Goal: Task Accomplishment & Management: Manage account settings

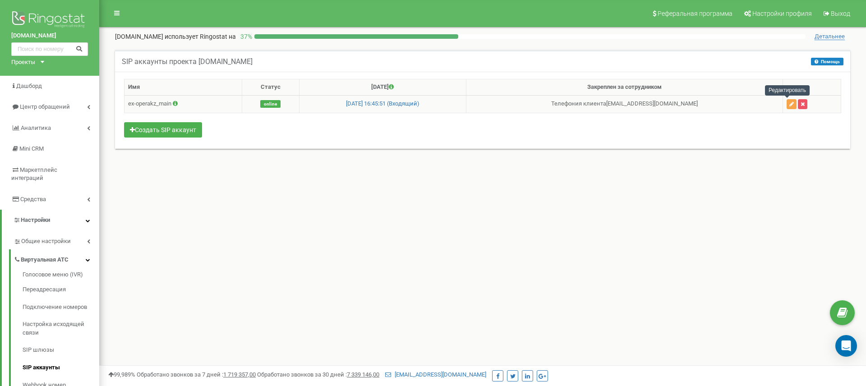
click at [789, 105] on icon "button" at bounding box center [791, 103] width 5 height 5
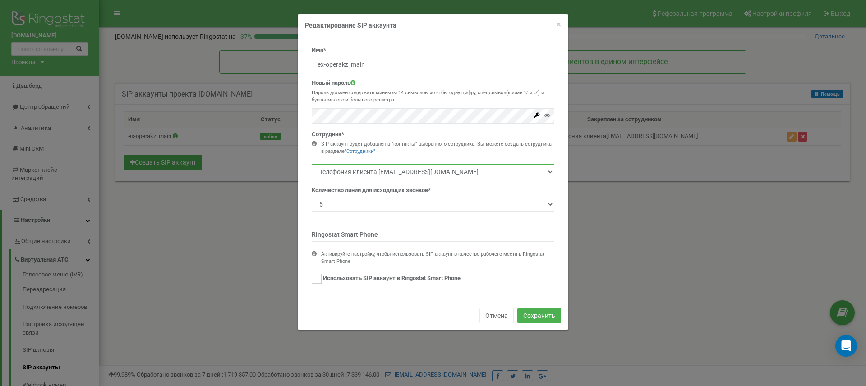
click at [523, 170] on select "Телефония клиента 12345897@ex-opera.kz" at bounding box center [433, 171] width 243 height 15
click at [493, 316] on button "Отмена" at bounding box center [496, 315] width 34 height 15
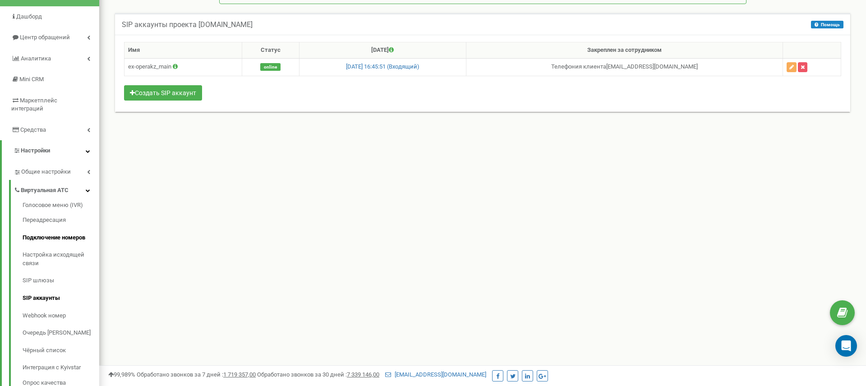
scroll to position [68, 0]
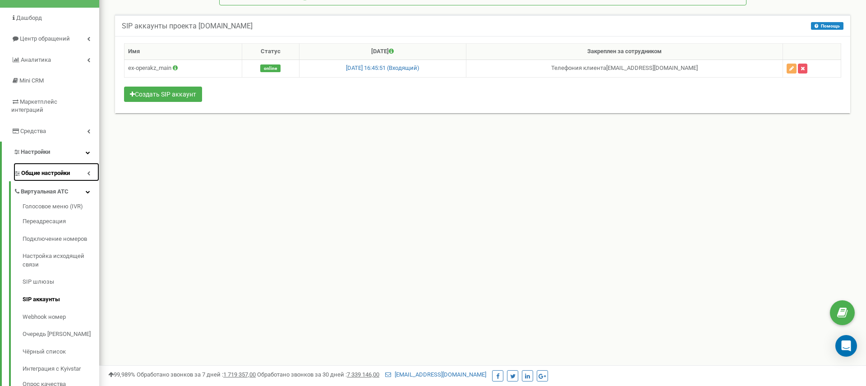
click at [64, 169] on span "Общие настройки" at bounding box center [45, 173] width 49 height 9
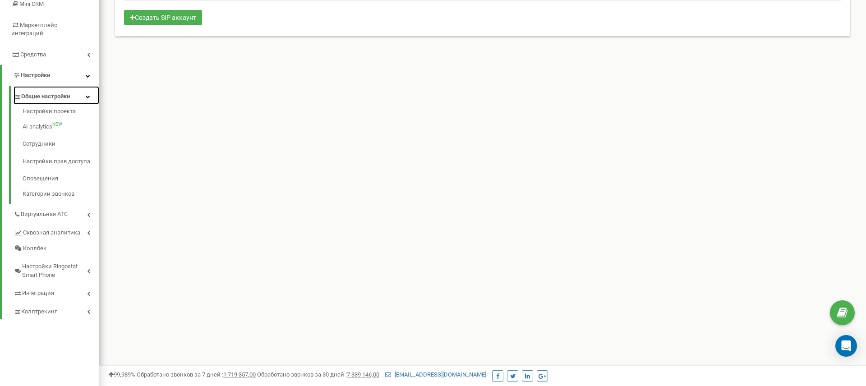
scroll to position [155, 0]
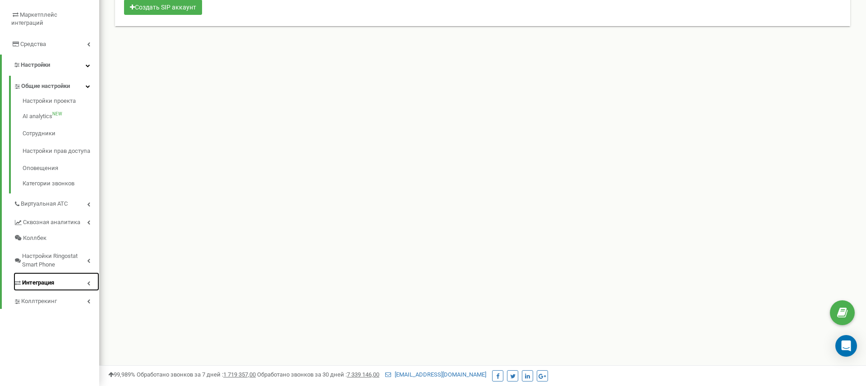
click at [56, 274] on link "Интеграция" at bounding box center [57, 281] width 86 height 18
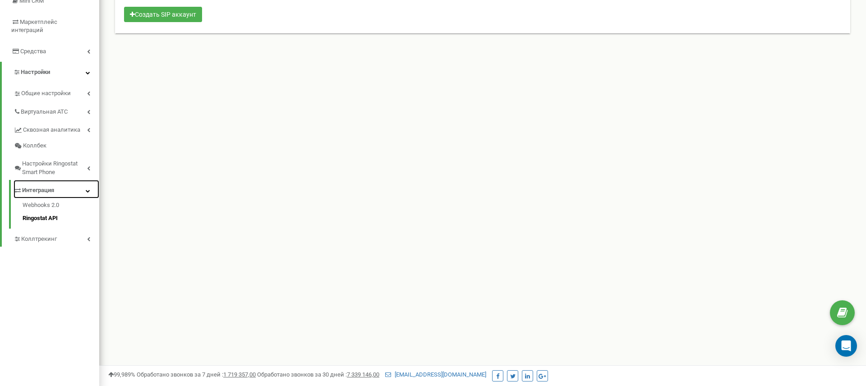
scroll to position [146, 0]
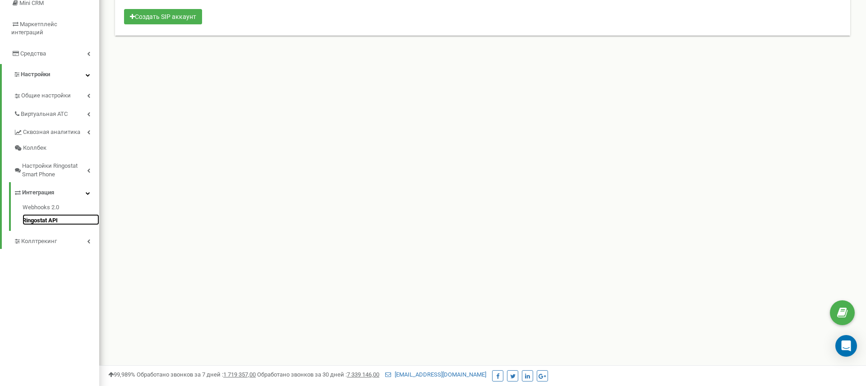
click at [38, 214] on link "Ringostat API" at bounding box center [61, 219] width 77 height 11
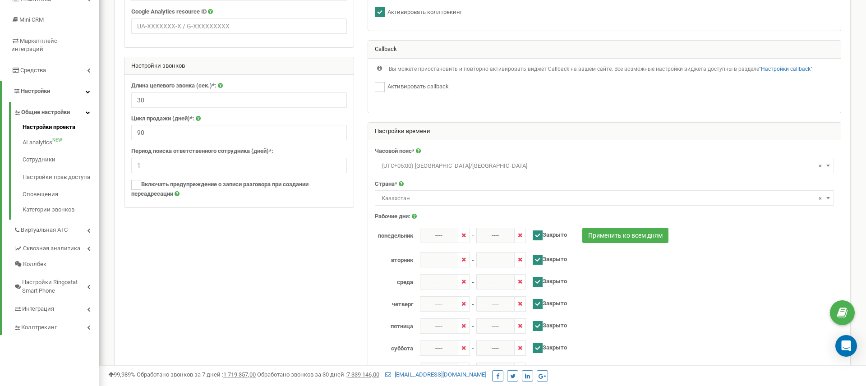
scroll to position [128, 0]
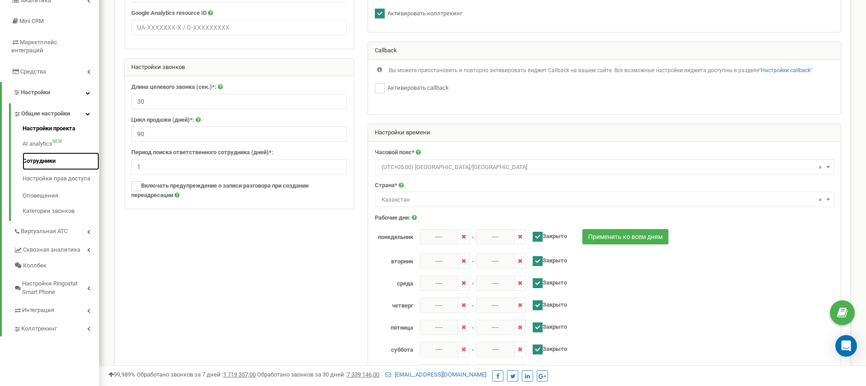
click at [38, 153] on link "Сотрудники" at bounding box center [61, 161] width 77 height 18
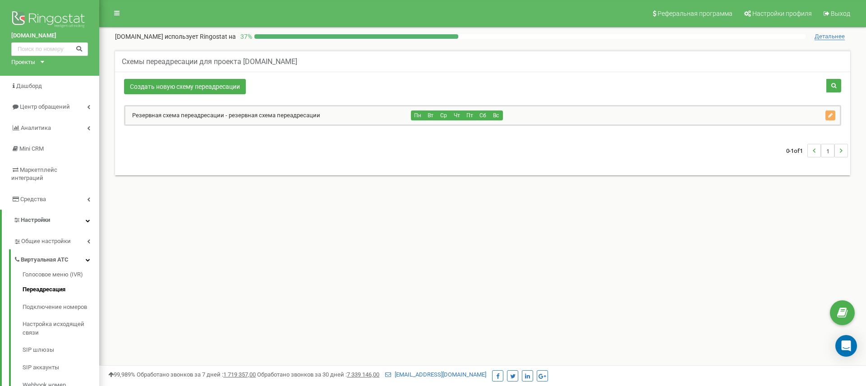
click at [202, 117] on link "Резервная схема переадресации - резервная схема переадресации" at bounding box center [222, 115] width 195 height 7
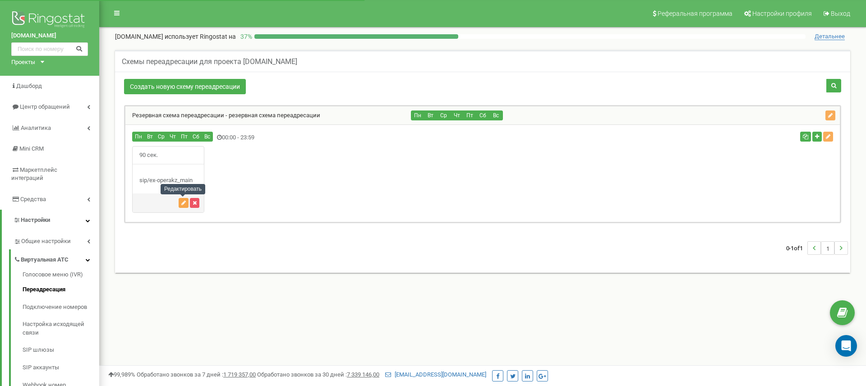
click at [180, 203] on button "button" at bounding box center [184, 203] width 10 height 10
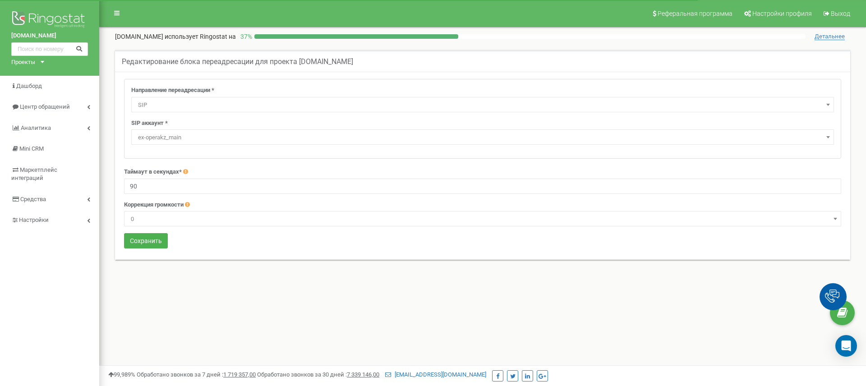
select select "SIP"
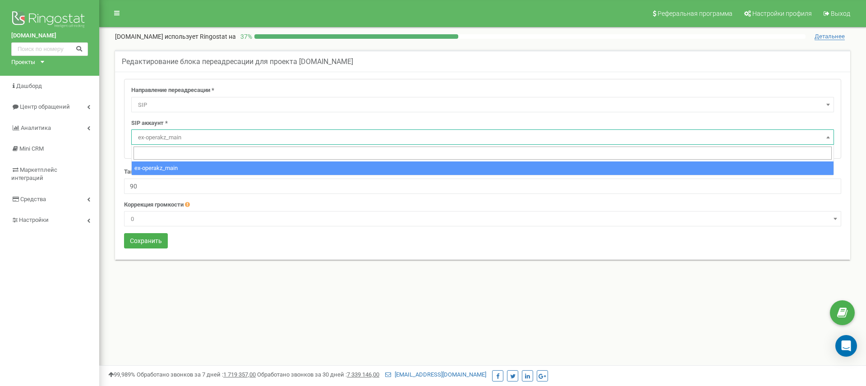
click at [198, 140] on span "ex-operakz_main" at bounding box center [482, 137] width 696 height 13
click at [189, 110] on span "SIP" at bounding box center [482, 105] width 696 height 13
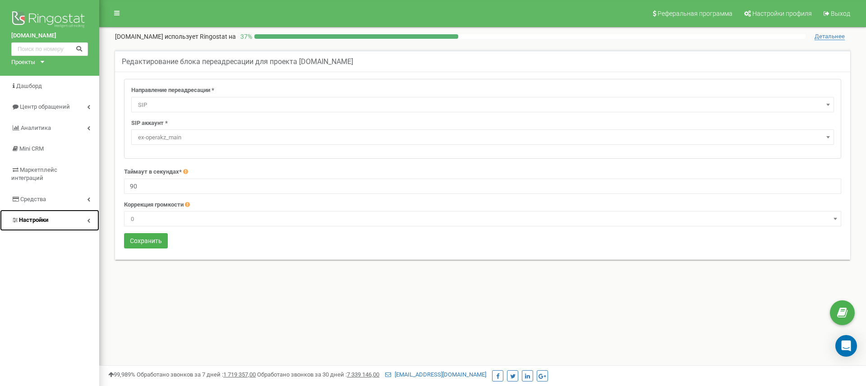
click at [72, 210] on link "Настройки" at bounding box center [49, 220] width 99 height 21
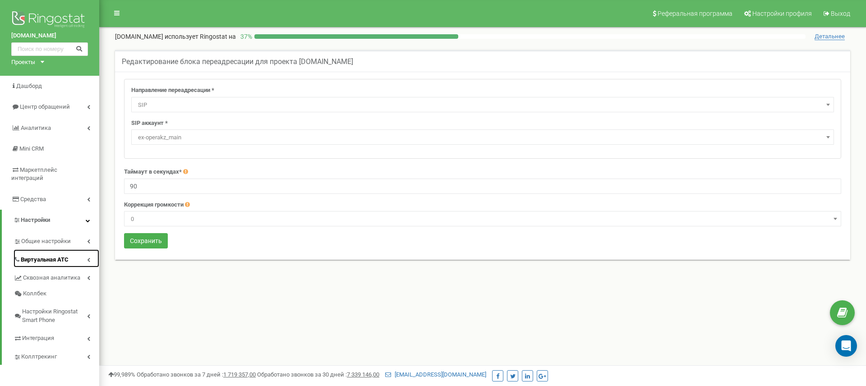
click at [52, 256] on span "Виртуальная АТС" at bounding box center [45, 260] width 48 height 9
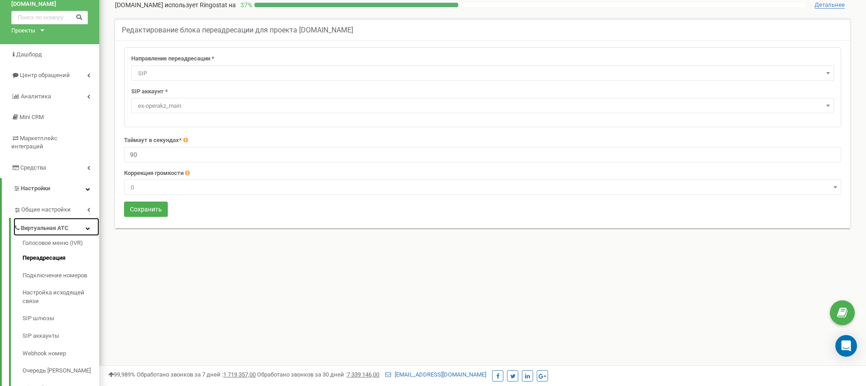
scroll to position [34, 0]
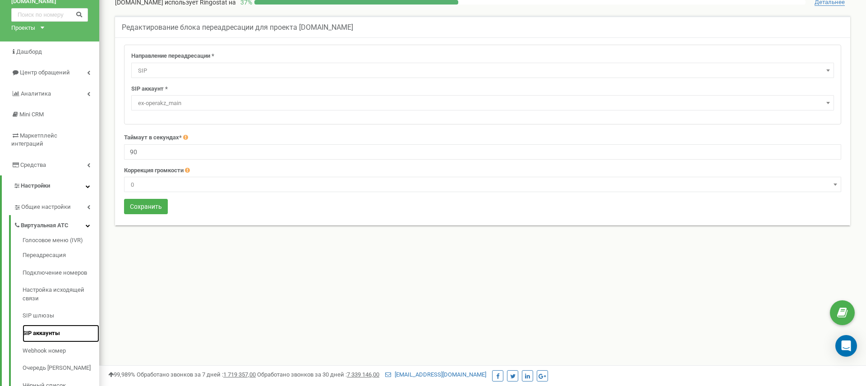
click at [33, 327] on link "SIP аккаунты" at bounding box center [61, 334] width 77 height 18
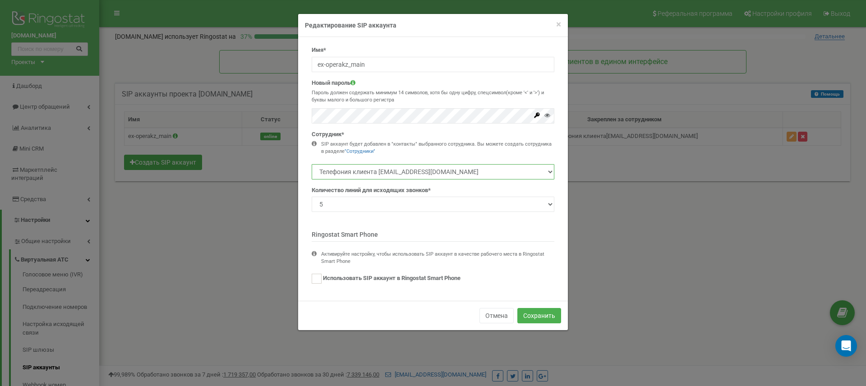
click at [493, 172] on select "Телефония клиента [EMAIL_ADDRESS][DOMAIN_NAME]" at bounding box center [433, 171] width 243 height 15
click at [418, 176] on select "Телефония клиента [EMAIL_ADDRESS][DOMAIN_NAME]" at bounding box center [433, 171] width 243 height 15
click at [418, 172] on select "Телефония клиента [EMAIL_ADDRESS][DOMAIN_NAME]" at bounding box center [433, 171] width 243 height 15
click at [558, 23] on span "×" at bounding box center [558, 24] width 5 height 11
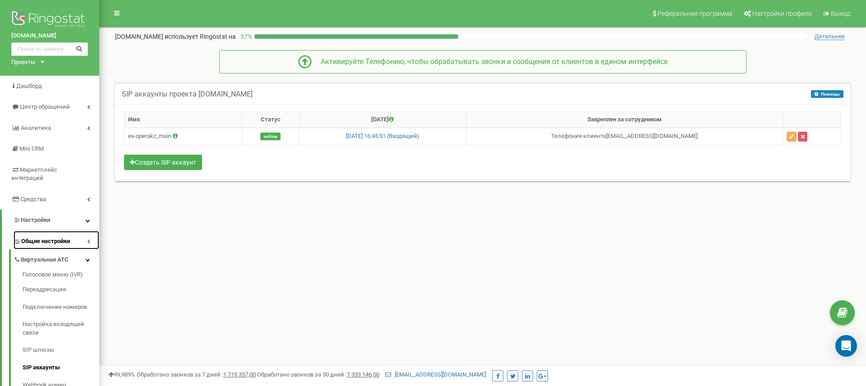
click at [69, 237] on span "Общие настройки" at bounding box center [45, 241] width 49 height 9
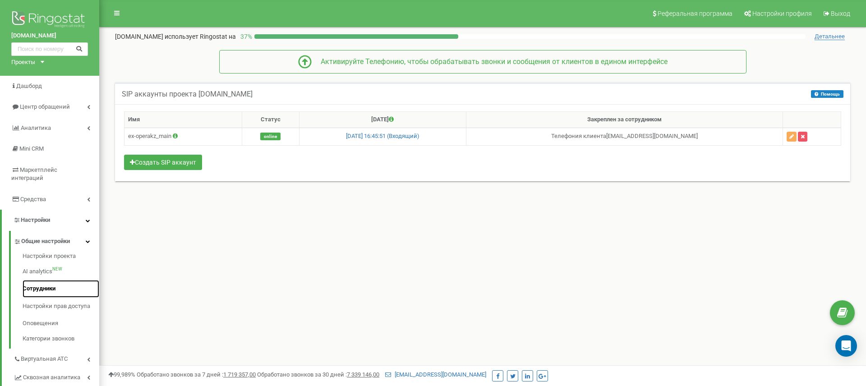
click at [39, 280] on link "Сотрудники" at bounding box center [61, 289] width 77 height 18
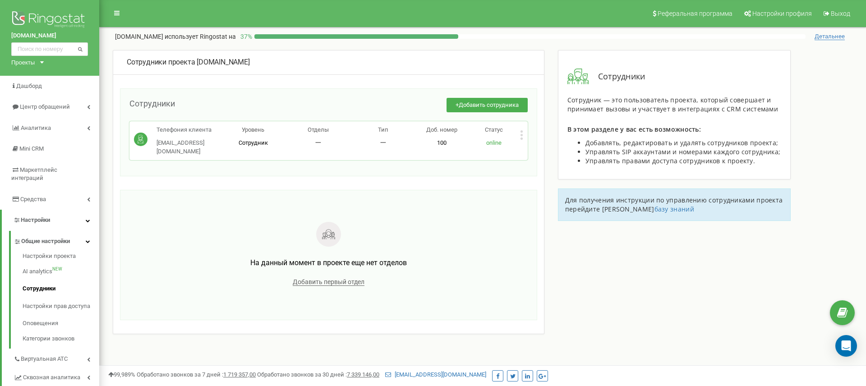
click at [517, 137] on div "Статус online" at bounding box center [494, 136] width 52 height 21
click at [518, 137] on div "Статус online" at bounding box center [494, 136] width 52 height 21
click at [524, 136] on div "Телефония клиента 12345897@ex-opera.kz 12345897@ex-opera.kz Уровень Сотрудник О…" at bounding box center [328, 140] width 398 height 39
click at [522, 136] on icon at bounding box center [521, 134] width 3 height 9
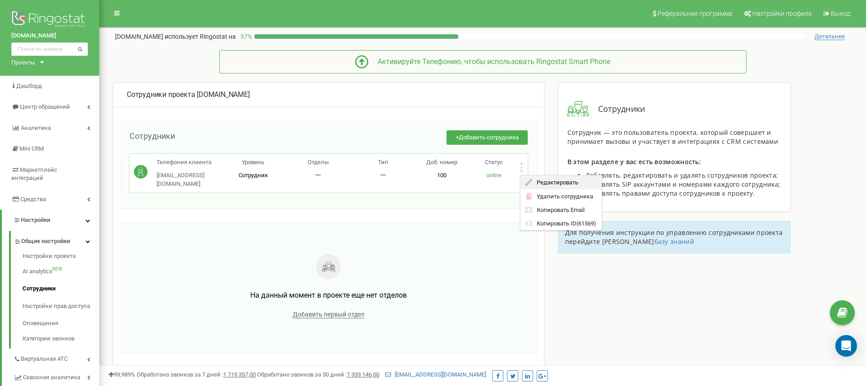
click at [531, 183] on icon at bounding box center [528, 182] width 7 height 7
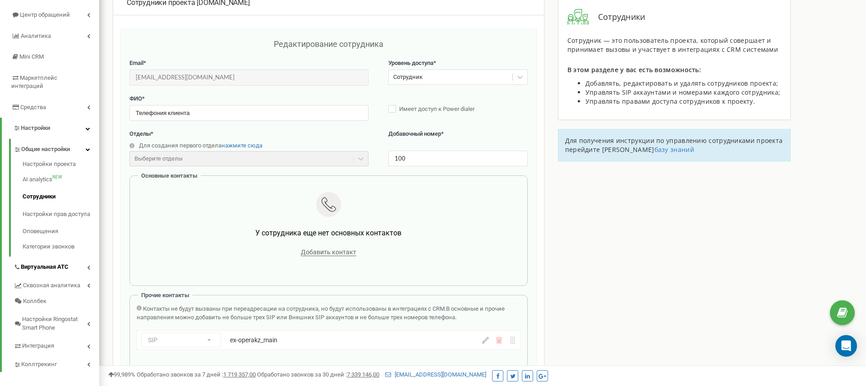
scroll to position [96, 0]
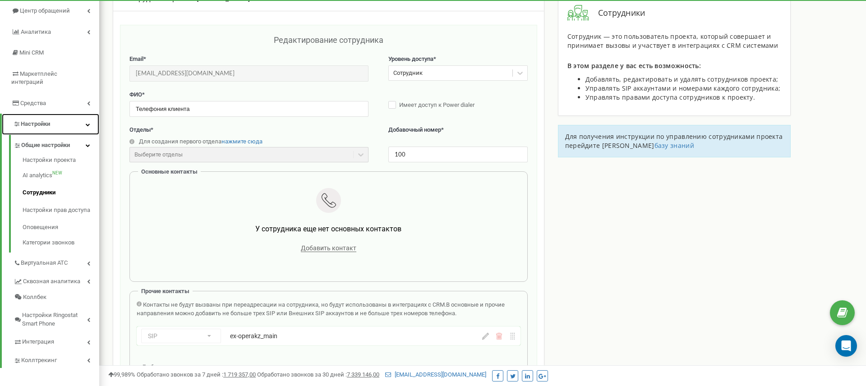
click at [80, 120] on link "Настройки" at bounding box center [50, 124] width 97 height 21
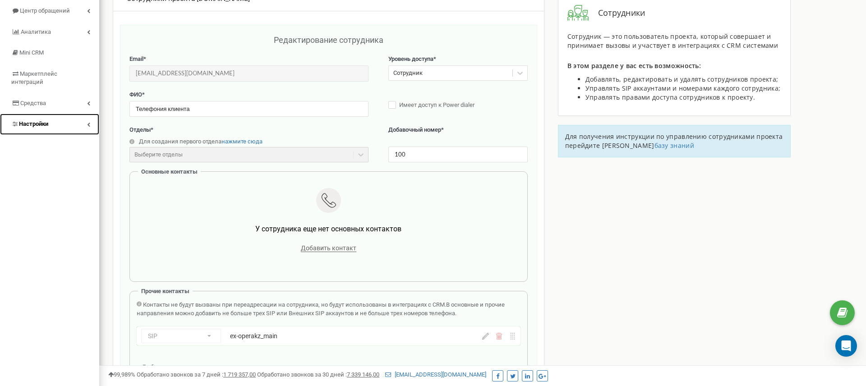
click at [80, 120] on link "Настройки" at bounding box center [49, 124] width 99 height 21
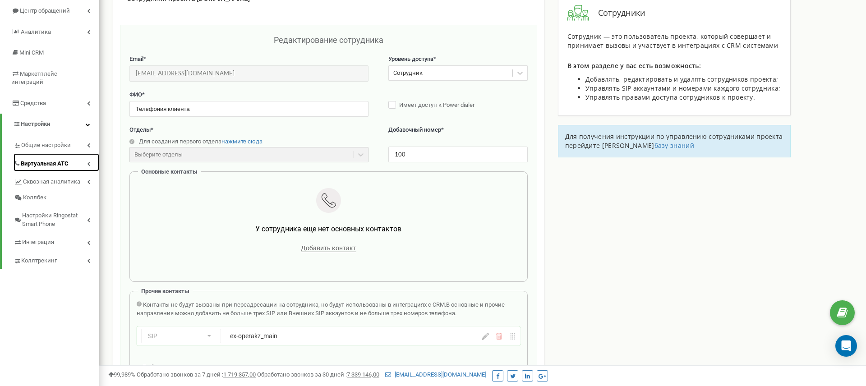
click at [70, 153] on link "Виртуальная АТС" at bounding box center [57, 162] width 86 height 18
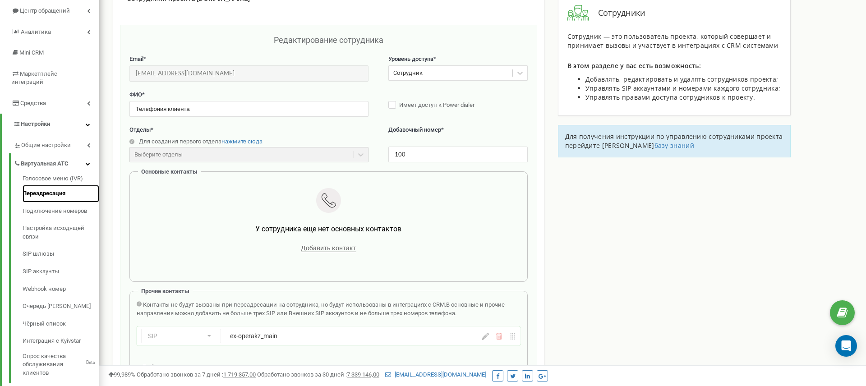
click at [56, 185] on link "Переадресация" at bounding box center [61, 194] width 77 height 18
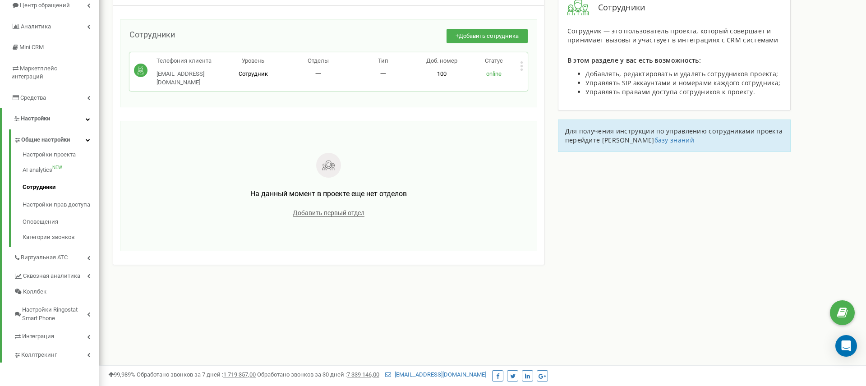
scroll to position [140, 0]
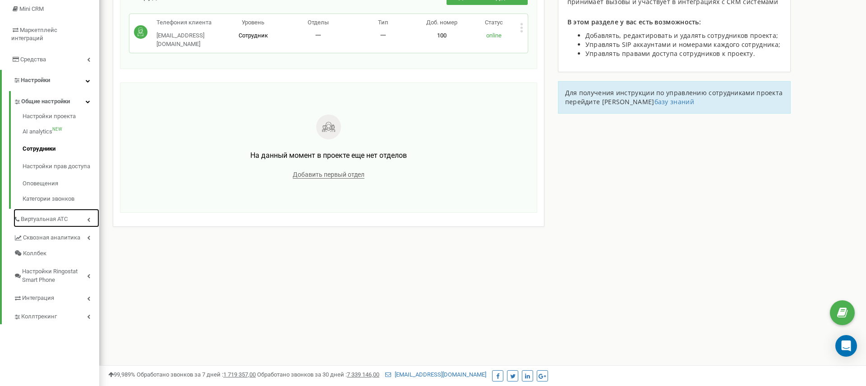
click at [73, 213] on link "Виртуальная АТС" at bounding box center [57, 218] width 86 height 18
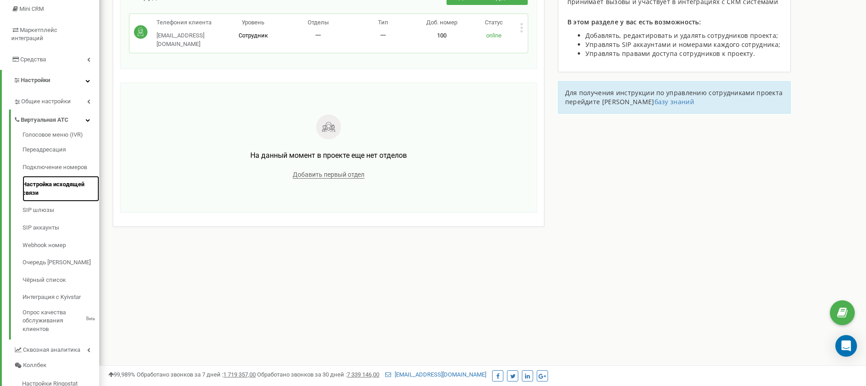
click at [66, 176] on link "Настройка исходящей связи" at bounding box center [61, 189] width 77 height 26
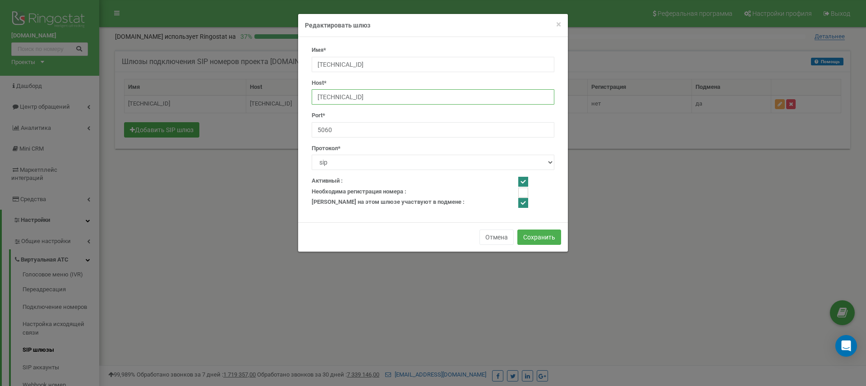
drag, startPoint x: 381, startPoint y: 97, endPoint x: 285, endPoint y: 100, distance: 96.1
click at [280, 96] on div "× Close Редактировать шлюз Имя* 195.47.255.119 Host* 195.47.255.119 Port* 5060 …" at bounding box center [433, 193] width 866 height 386
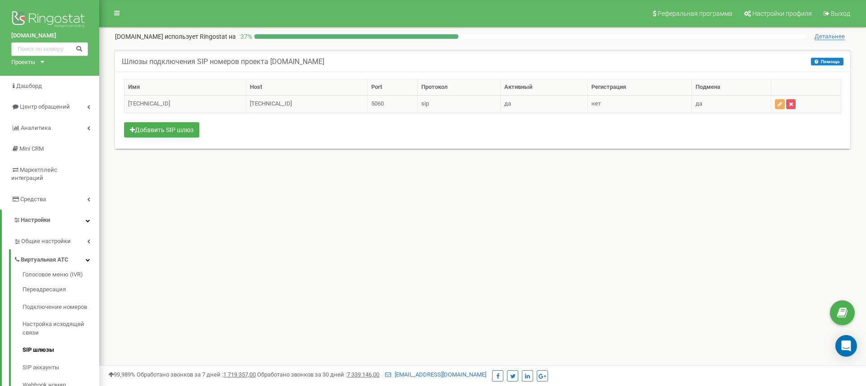
drag, startPoint x: 297, startPoint y: 100, endPoint x: 248, endPoint y: 103, distance: 49.3
click at [248, 103] on td "[TECHNICAL_ID]" at bounding box center [307, 104] width 122 height 18
click at [248, 103] on td "195.47.255.119" at bounding box center [307, 104] width 122 height 18
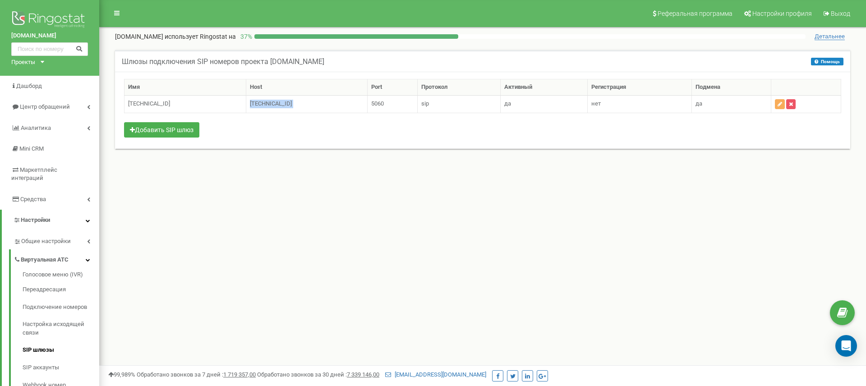
copy tr "195.47.255.119"
click at [55, 281] on link "Переадресация" at bounding box center [61, 290] width 77 height 18
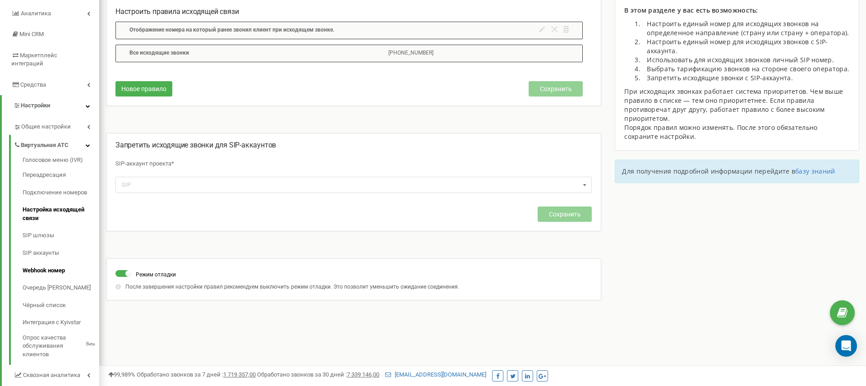
scroll to position [163, 0]
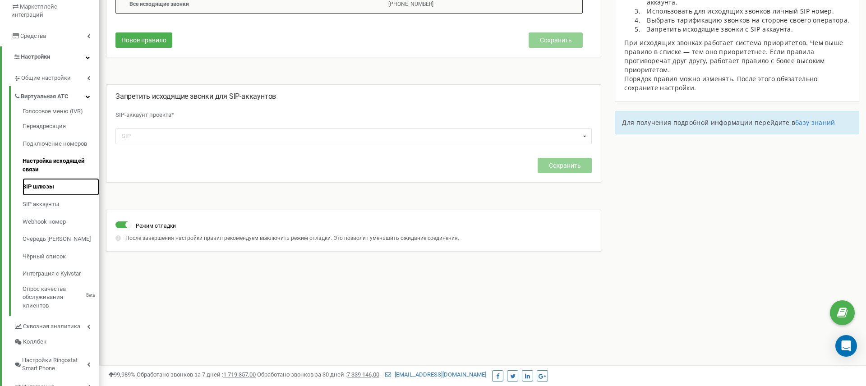
click at [50, 181] on link "SIP шлюзы" at bounding box center [61, 187] width 77 height 18
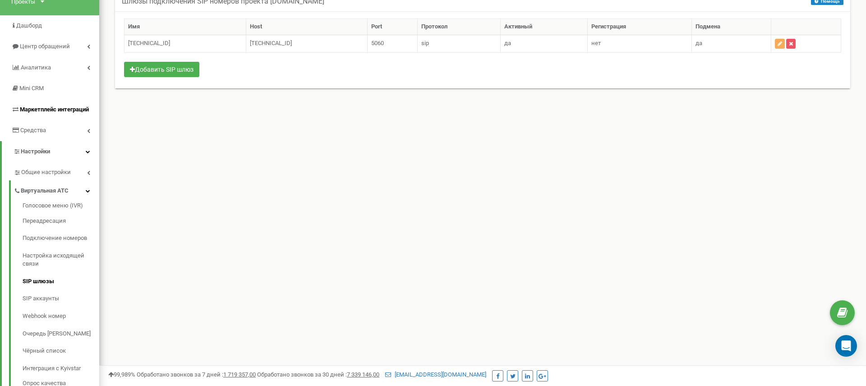
scroll to position [98, 0]
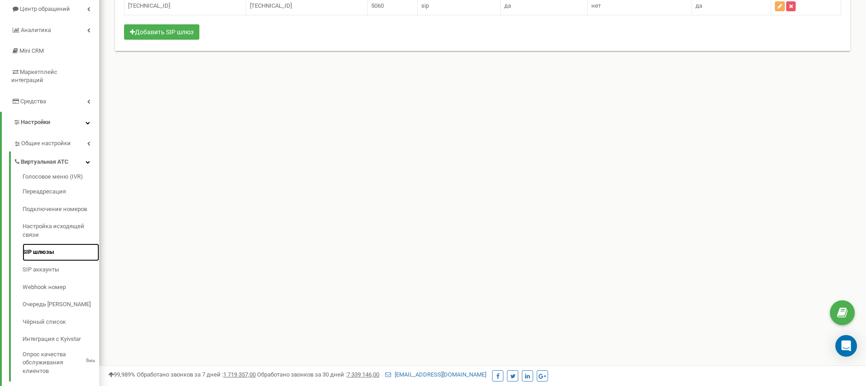
click at [31, 244] on link "SIP шлюзы" at bounding box center [61, 253] width 77 height 18
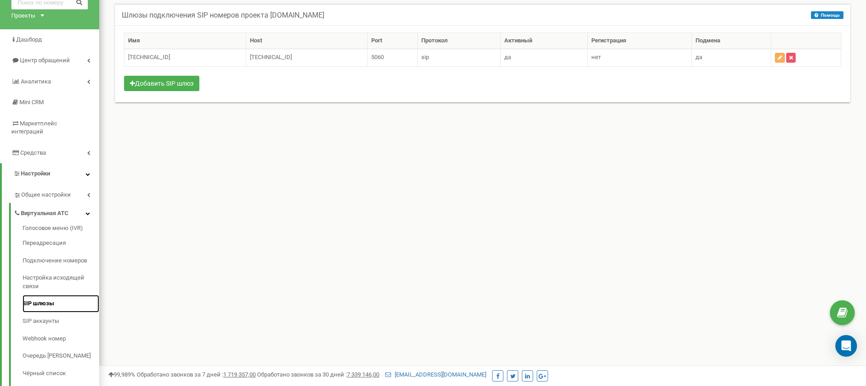
scroll to position [31, 0]
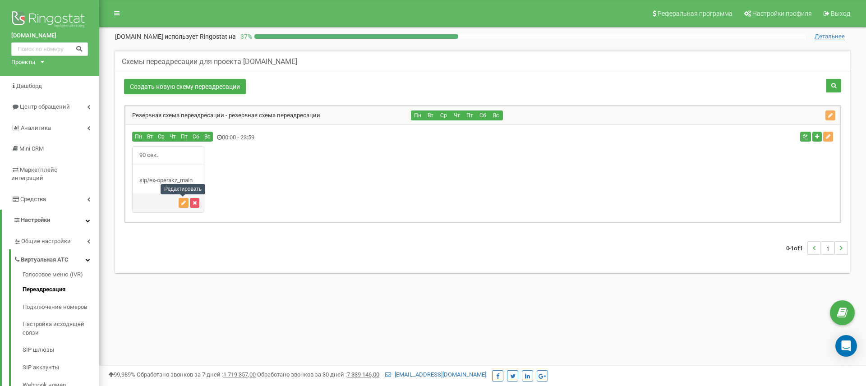
click at [184, 203] on icon "button" at bounding box center [183, 202] width 5 height 5
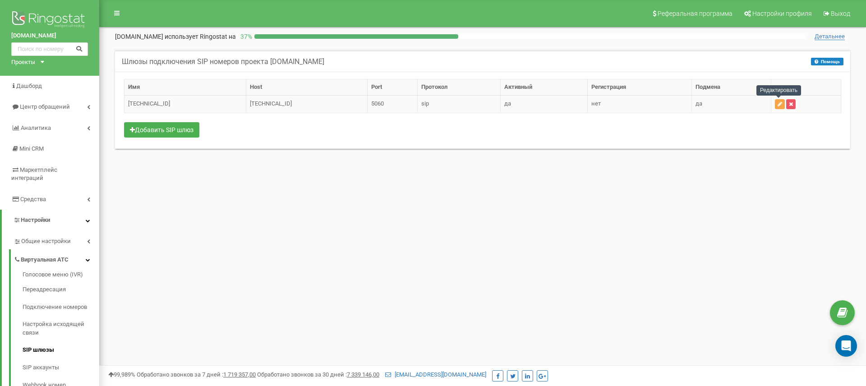
click at [778, 104] on icon "button" at bounding box center [780, 103] width 5 height 5
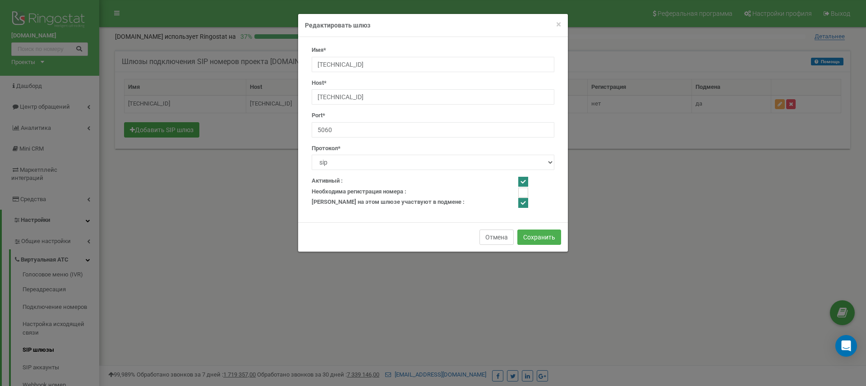
click at [502, 237] on button "Отмена" at bounding box center [496, 237] width 34 height 15
